Goal: Transaction & Acquisition: Purchase product/service

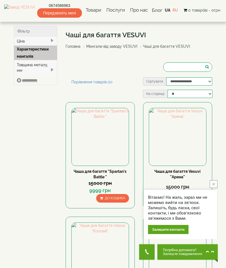
click at [0, 0] on link "Мангали від заводу VESUVI" at bounding box center [0, 0] width 0 height 0
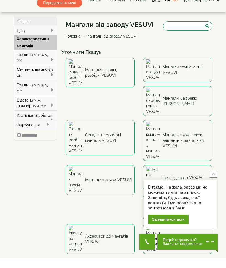
scroll to position [10, 0]
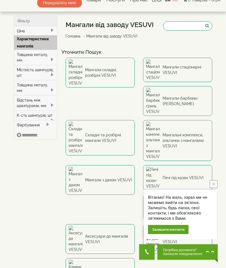
click at [83, 167] on img at bounding box center [76, 180] width 14 height 27
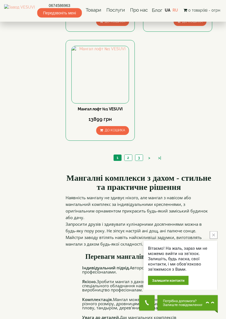
scroll to position [867, 0]
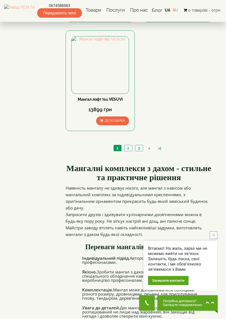
click at [129, 147] on link "2" at bounding box center [129, 148] width 8 height 6
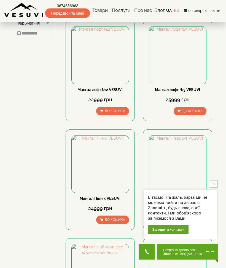
scroll to position [39, 0]
